Goal: Browse casually: Explore the website without a specific task or goal

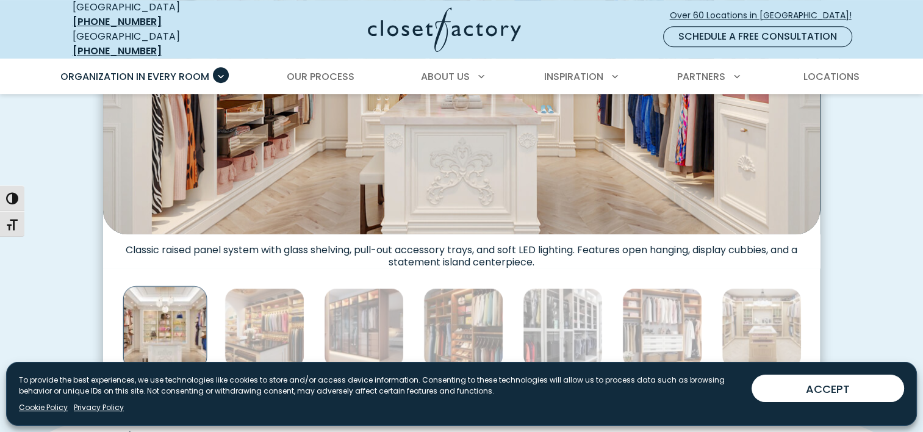
scroll to position [732, 0]
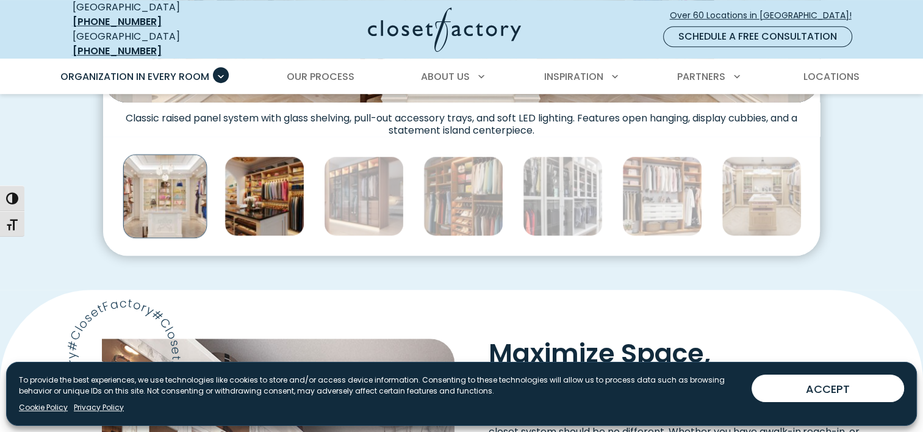
click at [242, 198] on img "Thumbnail Gallery" at bounding box center [265, 196] width 80 height 80
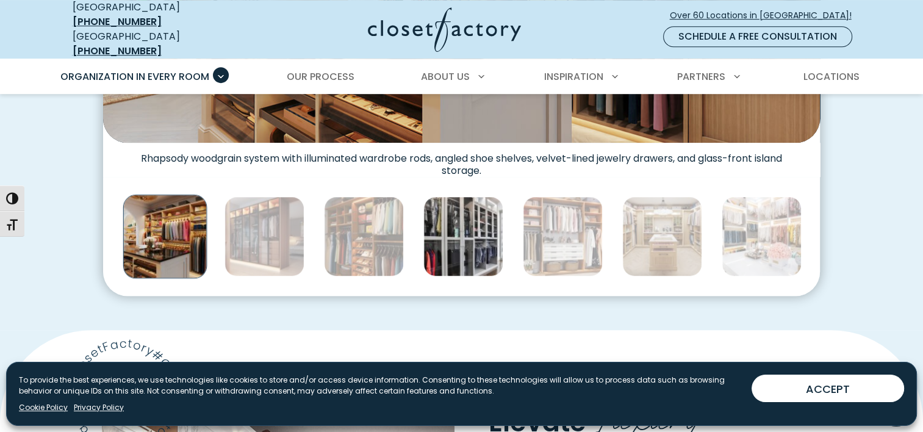
scroll to position [671, 0]
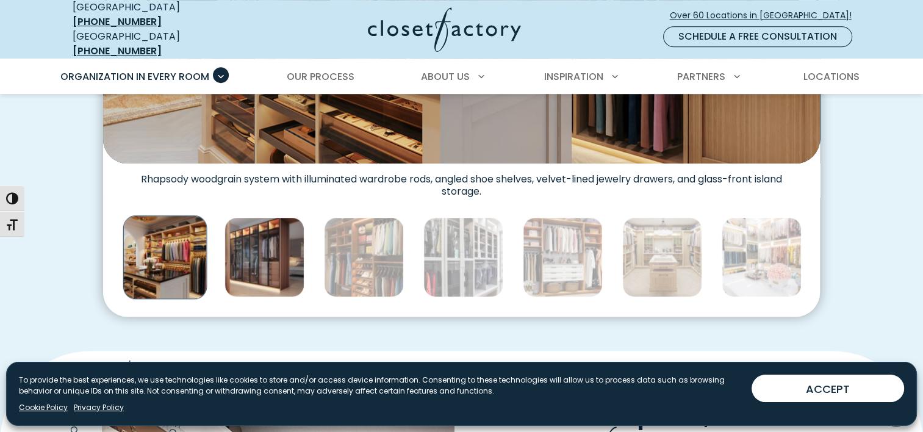
click at [279, 239] on img "Thumbnail Gallery" at bounding box center [265, 257] width 80 height 80
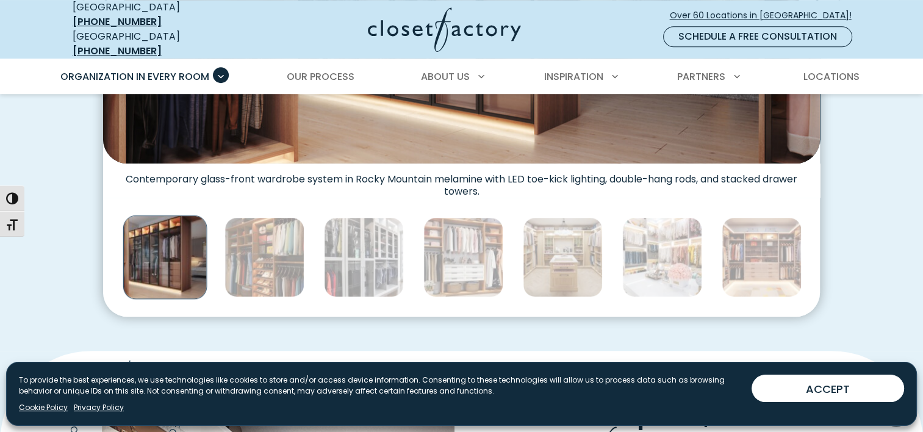
scroll to position [610, 0]
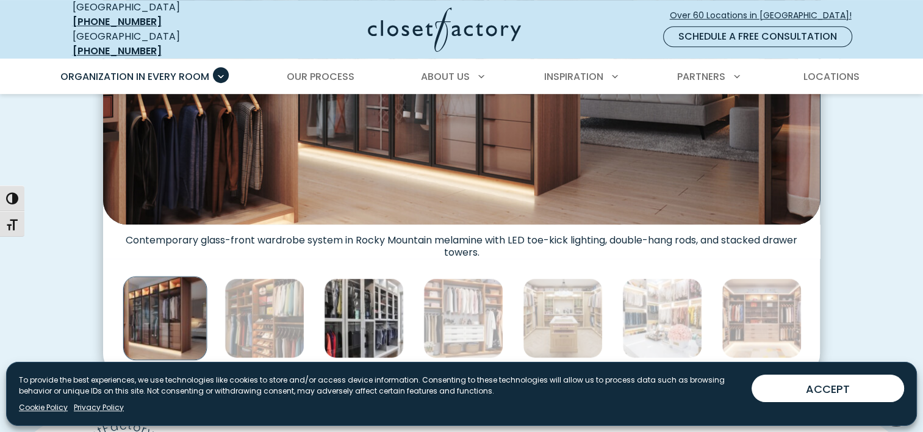
click at [362, 314] on img "Thumbnail Gallery" at bounding box center [364, 318] width 80 height 80
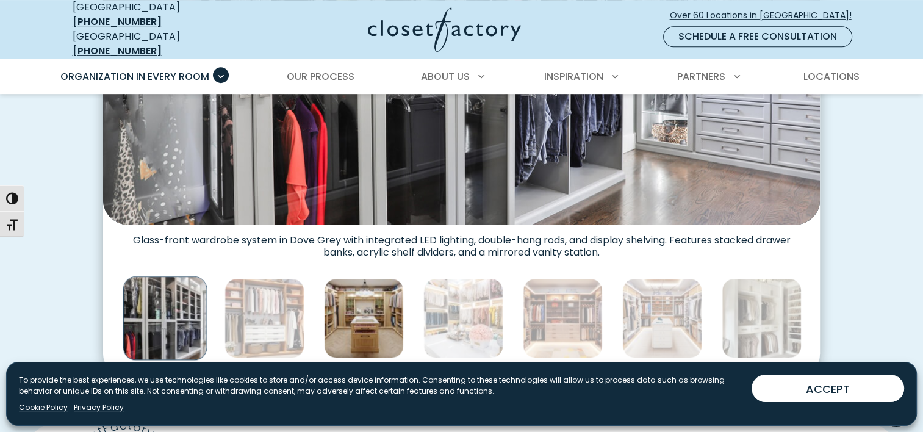
click at [371, 301] on img "Thumbnail Gallery" at bounding box center [364, 318] width 80 height 80
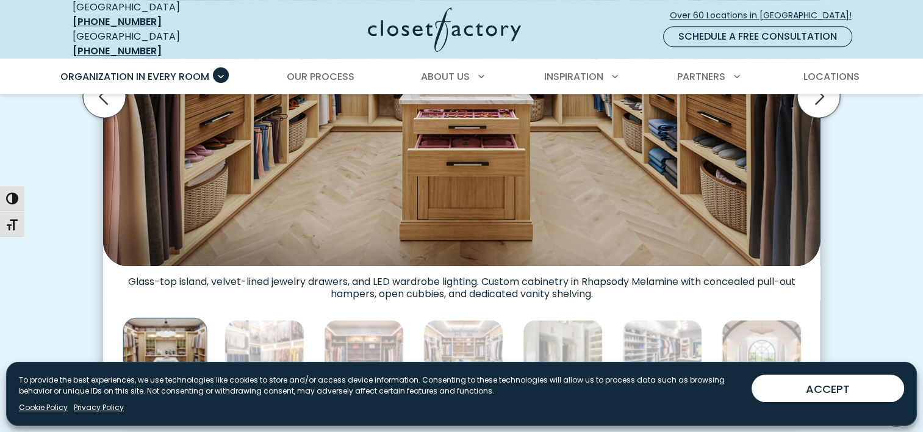
scroll to position [549, 0]
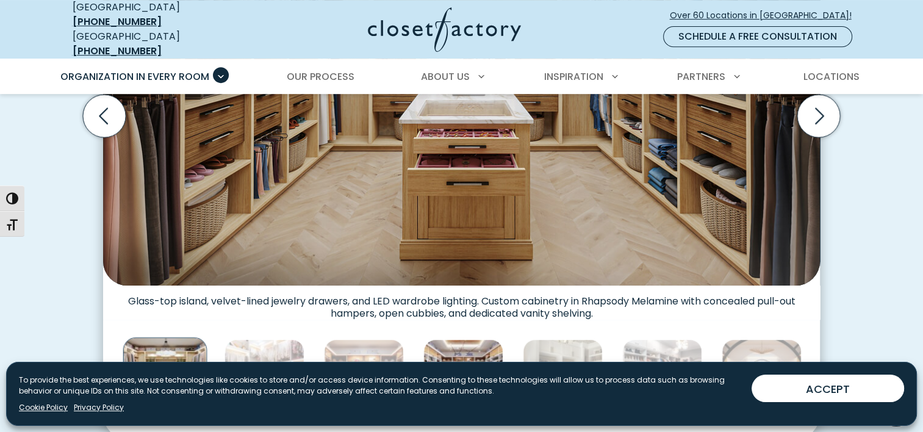
click at [469, 348] on img "Thumbnail Gallery" at bounding box center [463, 379] width 80 height 80
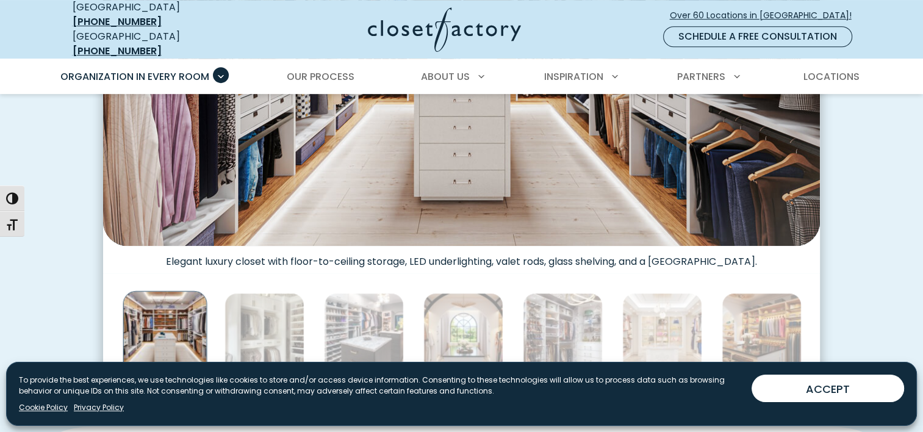
scroll to position [671, 0]
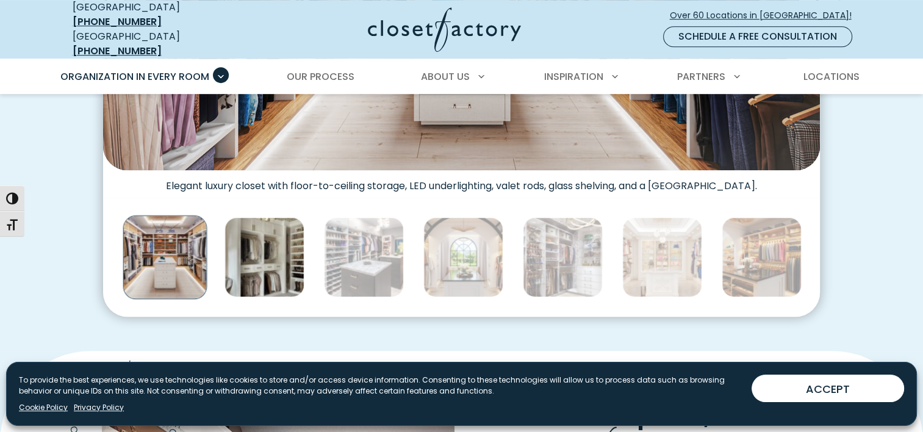
click at [259, 261] on img "Thumbnail Gallery" at bounding box center [265, 257] width 80 height 80
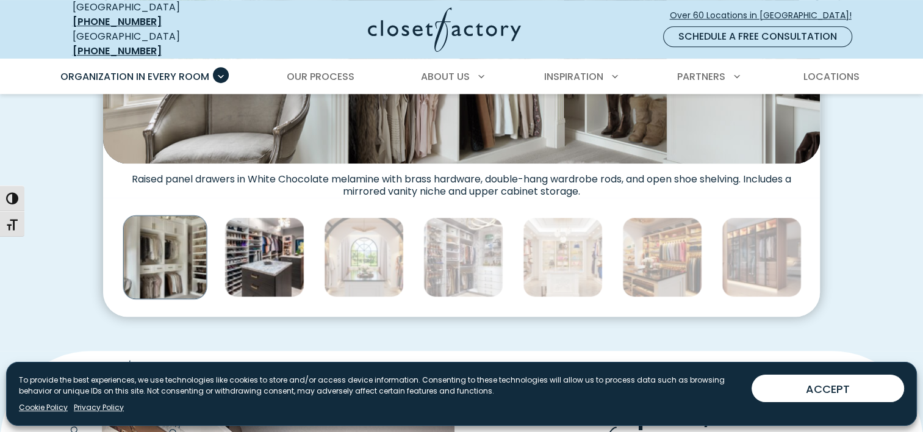
click at [259, 251] on img "Thumbnail Gallery" at bounding box center [265, 257] width 80 height 80
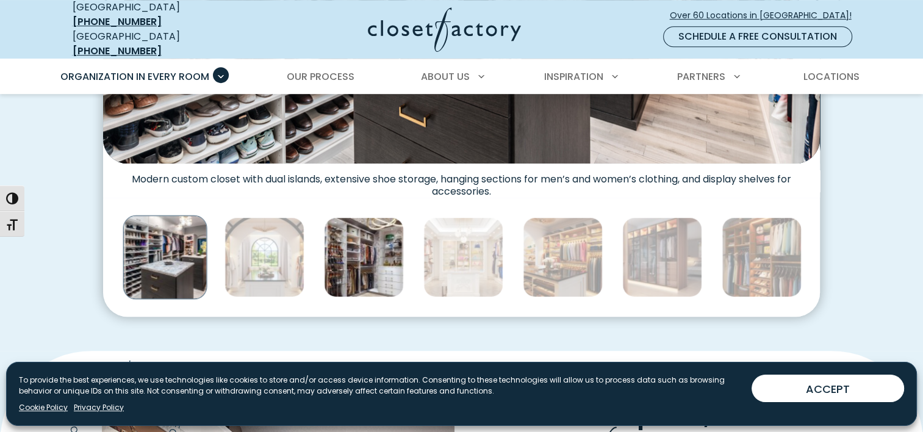
click at [349, 234] on img "Thumbnail Gallery" at bounding box center [364, 257] width 80 height 80
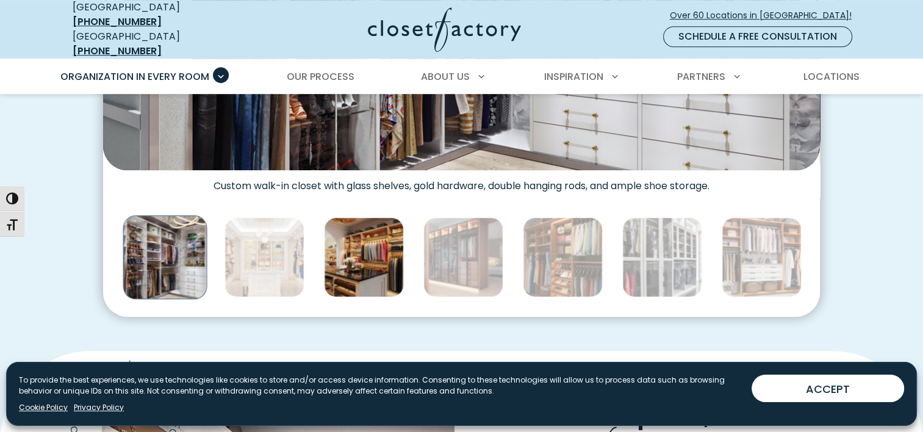
click at [379, 251] on img "Thumbnail Gallery" at bounding box center [364, 257] width 80 height 80
